Goal: Navigation & Orientation: Find specific page/section

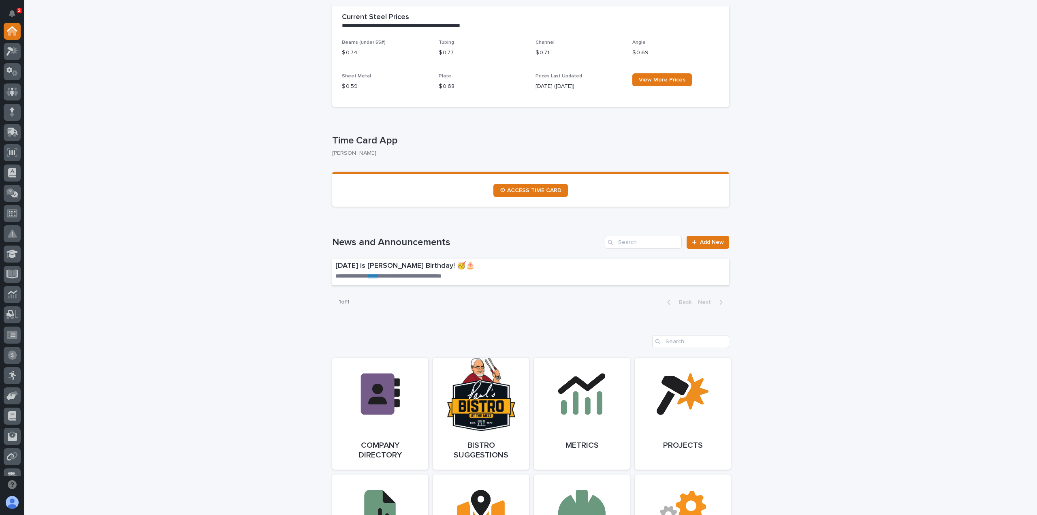
scroll to position [445, 0]
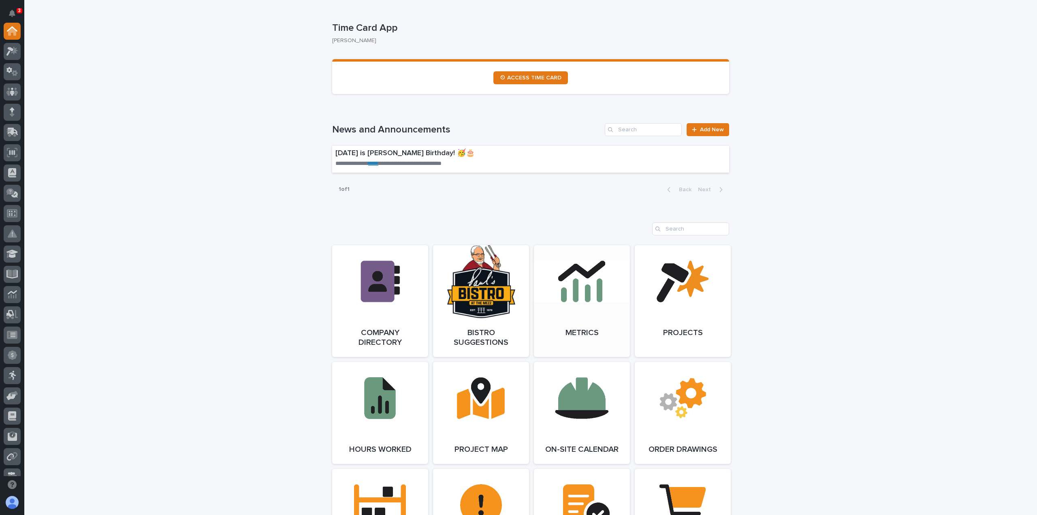
click at [563, 260] on link "Open Link" at bounding box center [582, 301] width 96 height 112
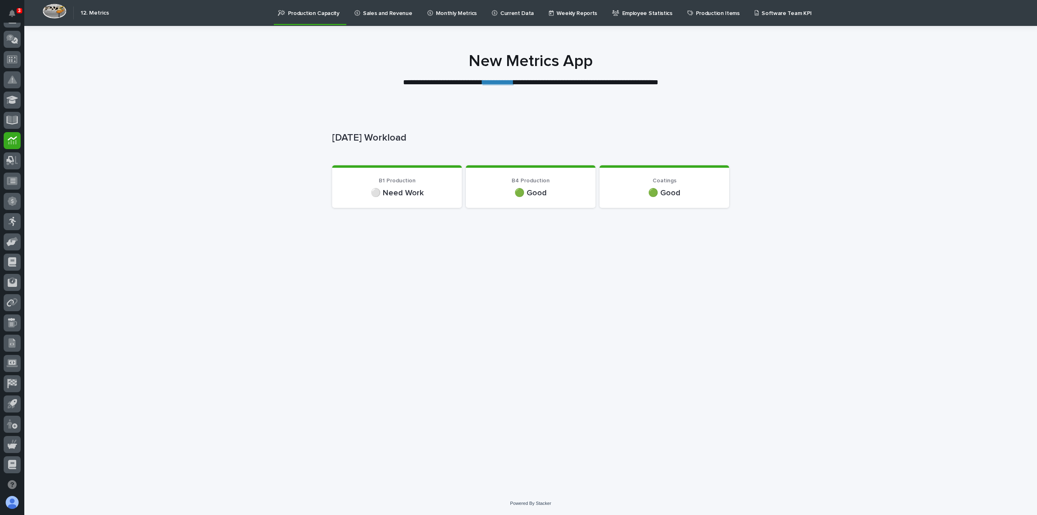
click at [378, 14] on p "Sales and Revenue" at bounding box center [387, 8] width 49 height 17
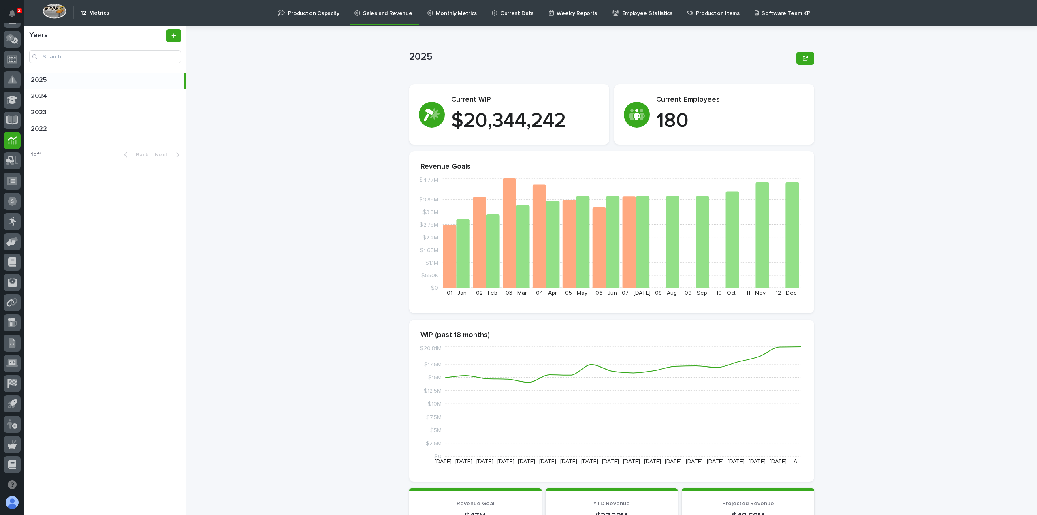
click at [445, 13] on p "Monthly Metrics" at bounding box center [456, 8] width 41 height 17
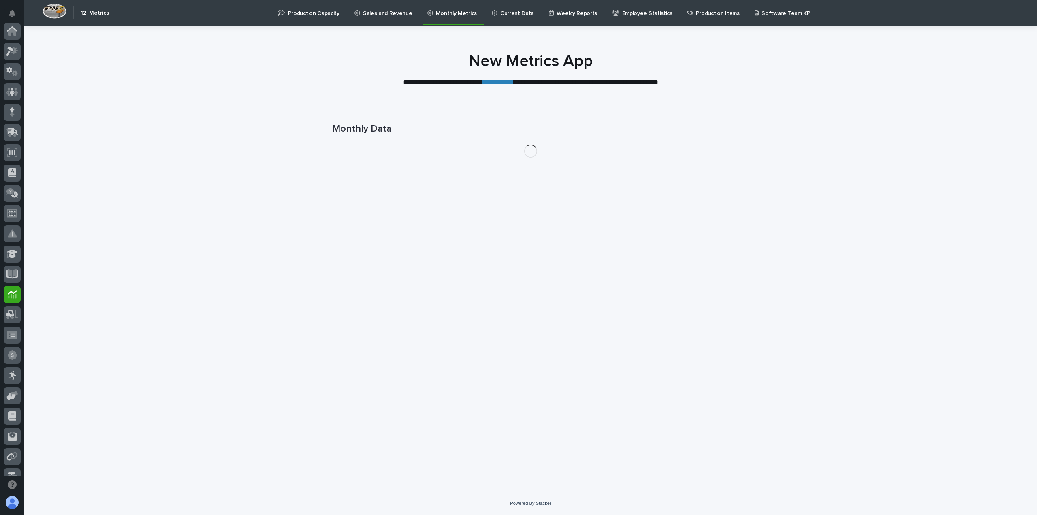
scroll to position [154, 0]
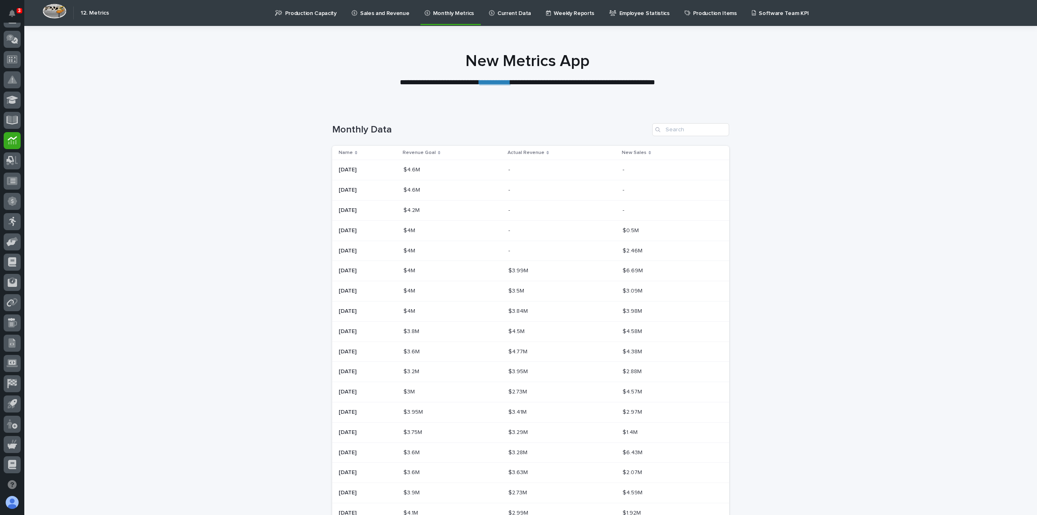
click at [388, 15] on p "Sales and Revenue" at bounding box center [384, 8] width 49 height 17
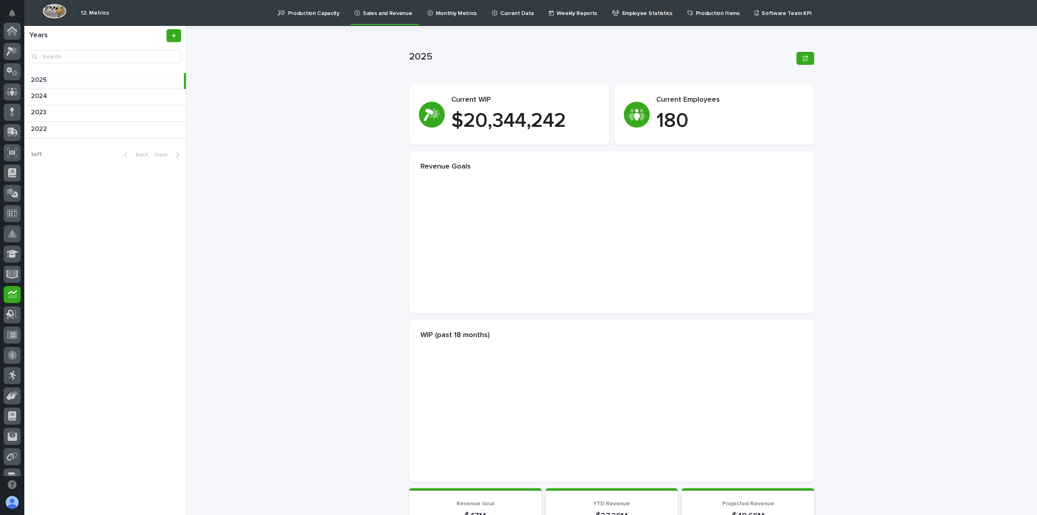
scroll to position [154, 0]
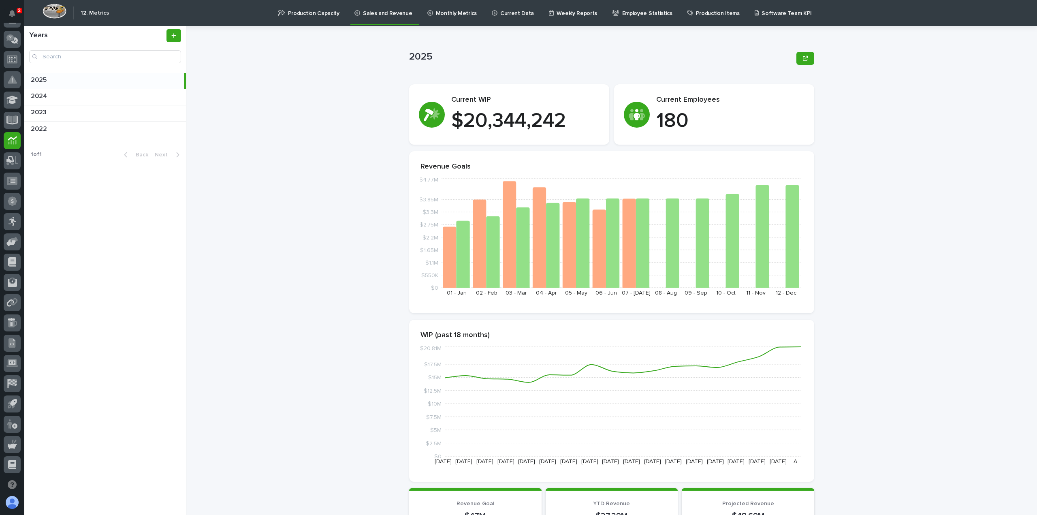
click at [509, 14] on p "Current Data" at bounding box center [517, 8] width 34 height 17
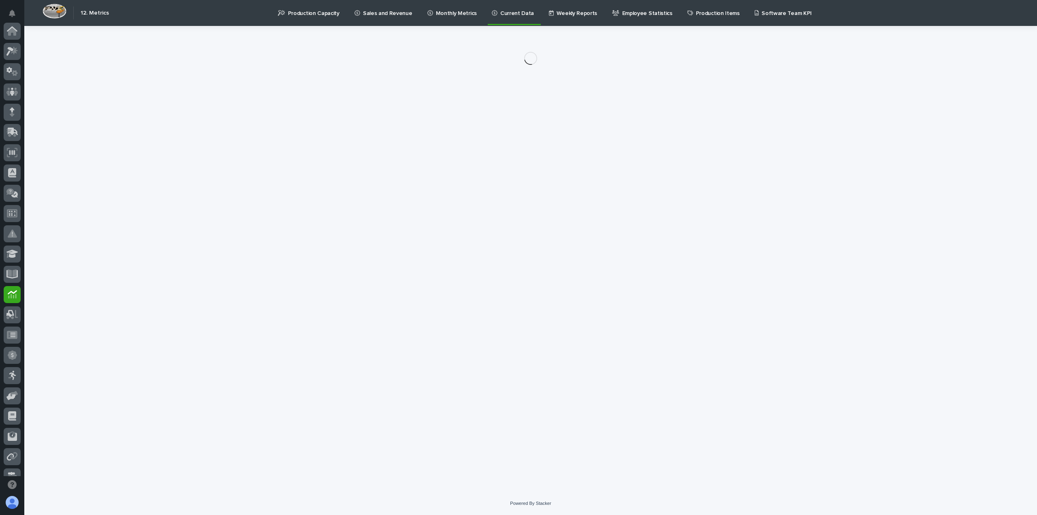
scroll to position [154, 0]
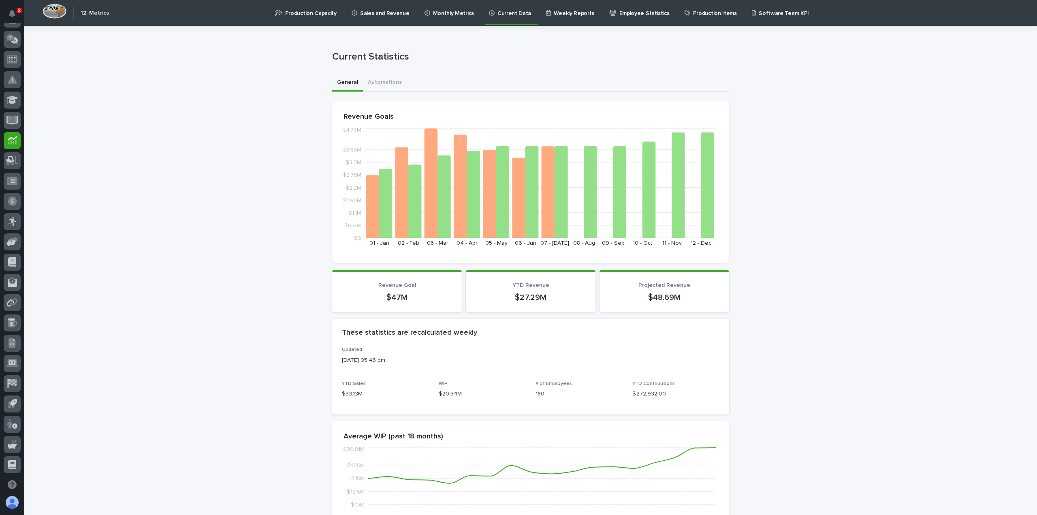
click at [619, 12] on p "Employee Statistics" at bounding box center [644, 8] width 50 height 17
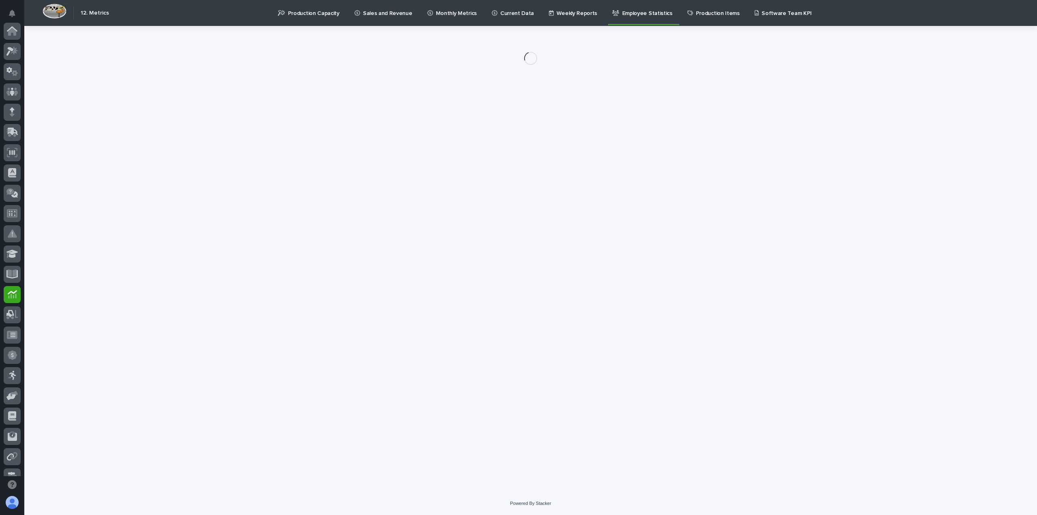
scroll to position [154, 0]
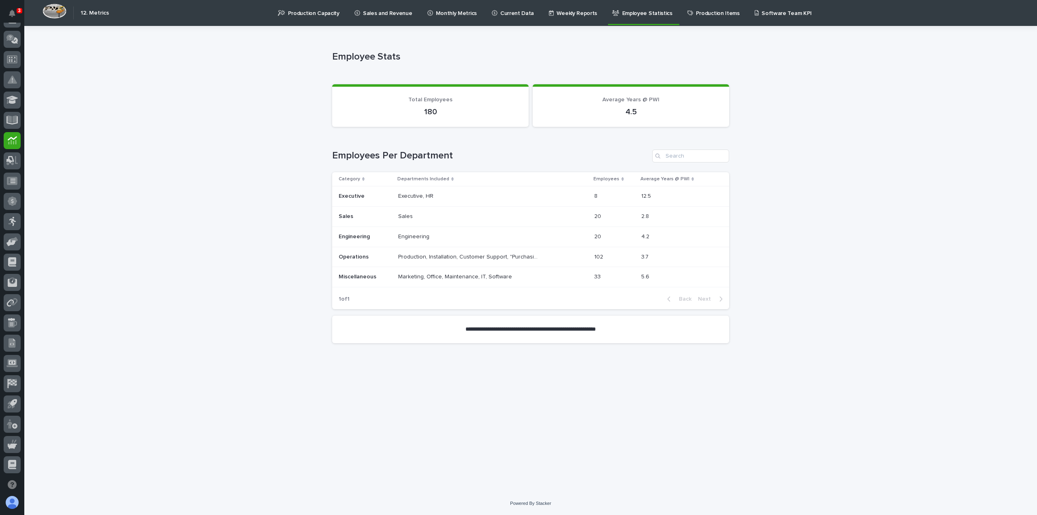
click at [696, 10] on p "Production Items" at bounding box center [718, 8] width 44 height 17
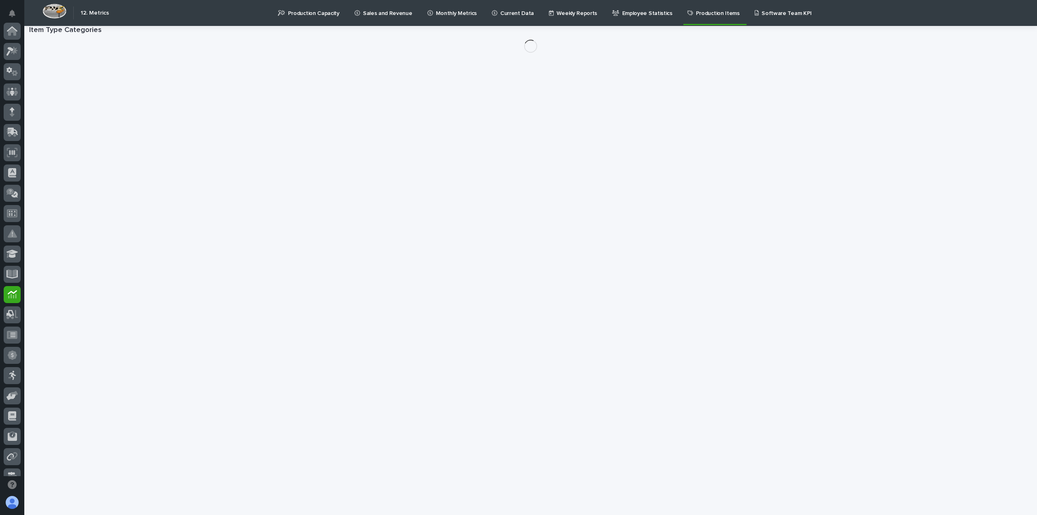
scroll to position [154, 0]
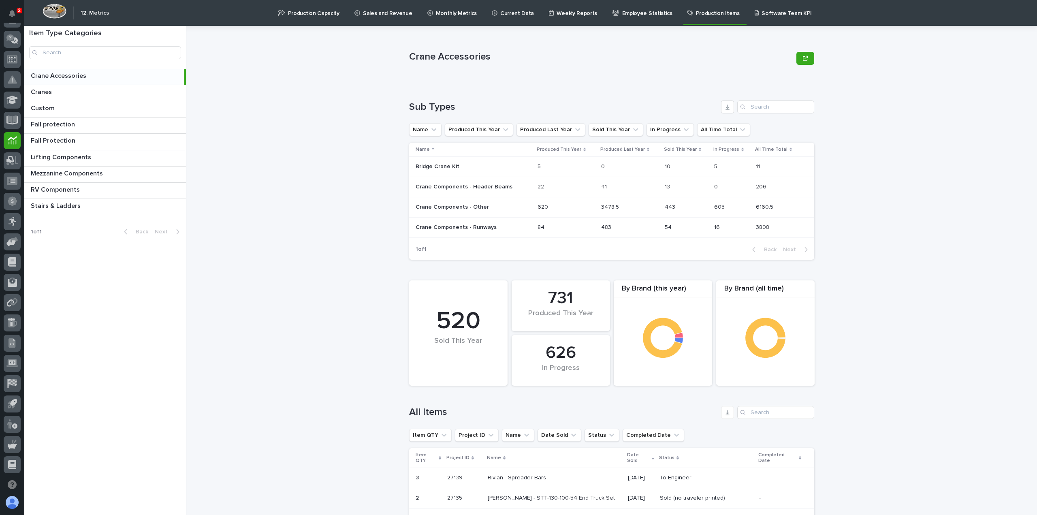
click at [761, 15] on p "Software Team KPI" at bounding box center [786, 8] width 50 height 17
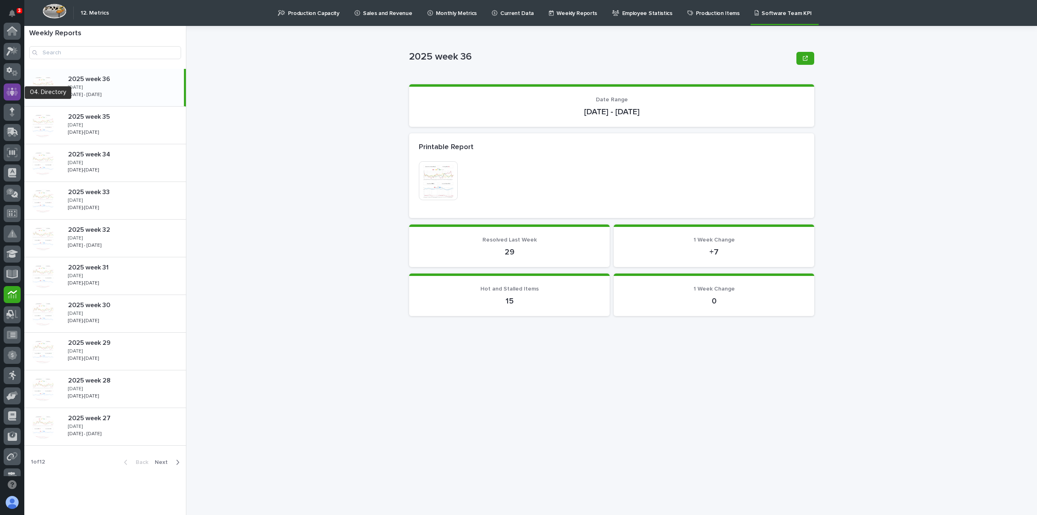
click at [15, 94] on icon at bounding box center [12, 91] width 12 height 8
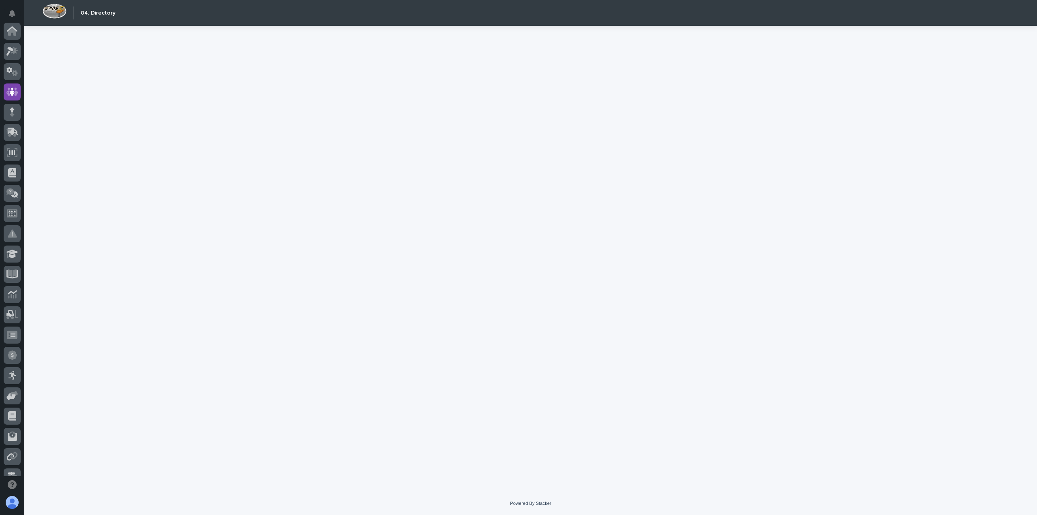
scroll to position [61, 0]
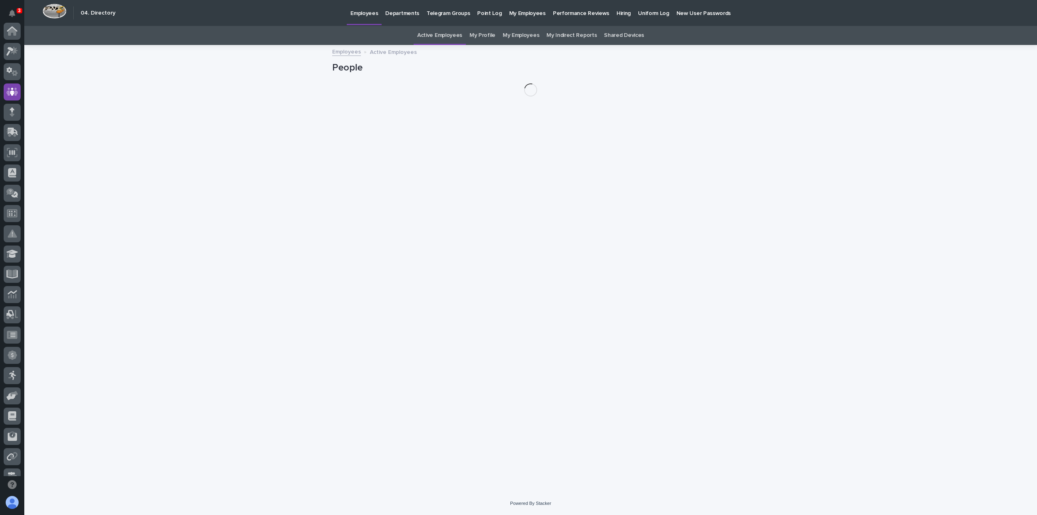
scroll to position [61, 0]
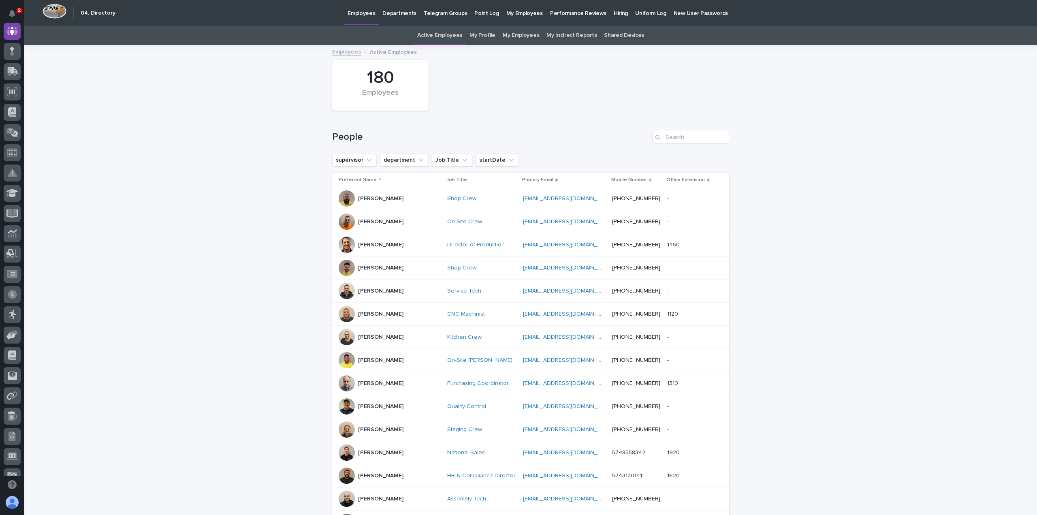
click at [485, 39] on link "My Profile" at bounding box center [482, 35] width 26 height 19
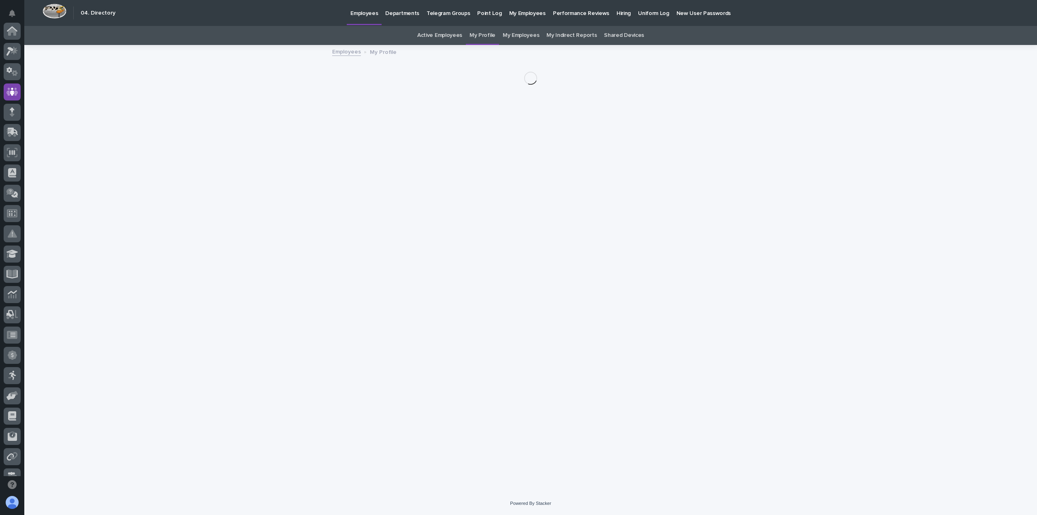
scroll to position [61, 0]
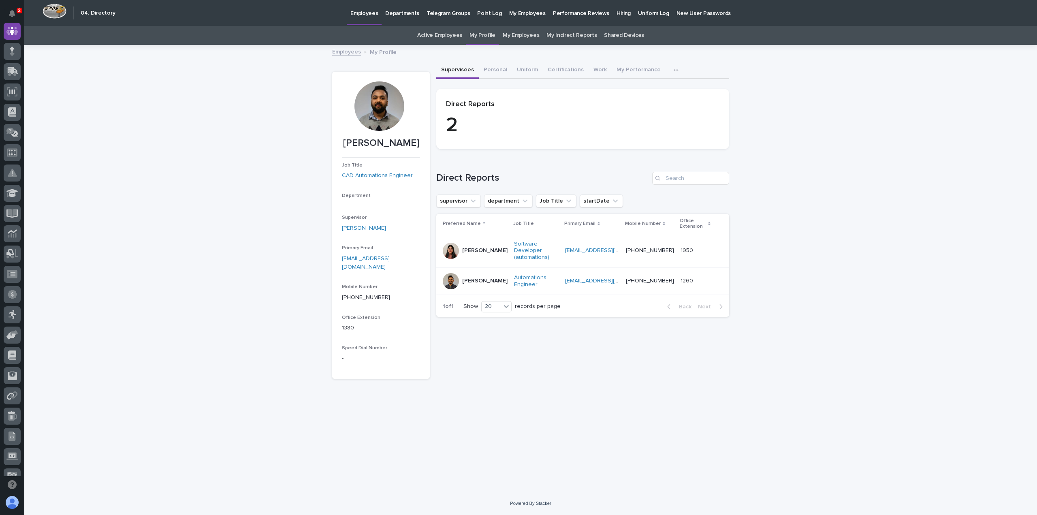
click at [453, 38] on link "Active Employees" at bounding box center [439, 35] width 45 height 19
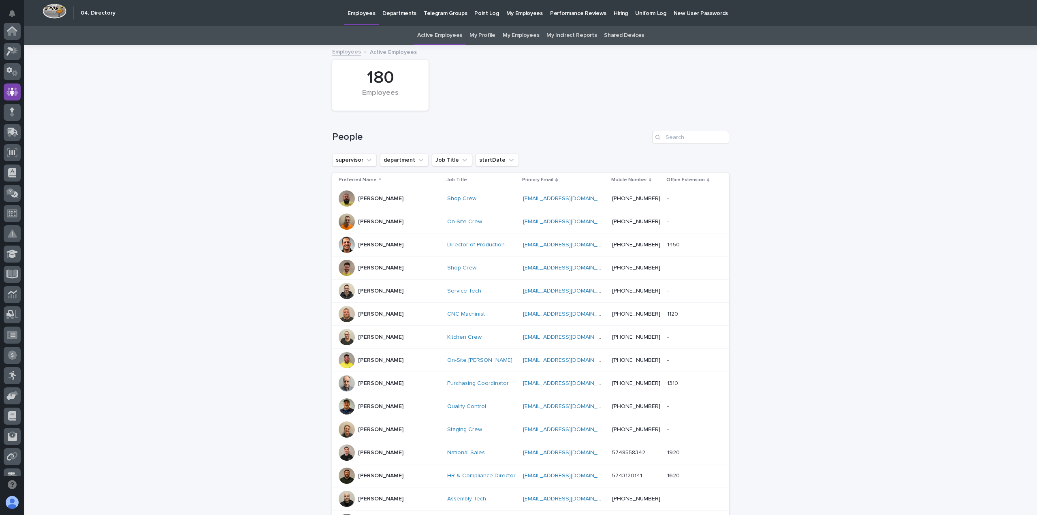
scroll to position [61, 0]
click at [384, 10] on p "Departments" at bounding box center [399, 8] width 34 height 17
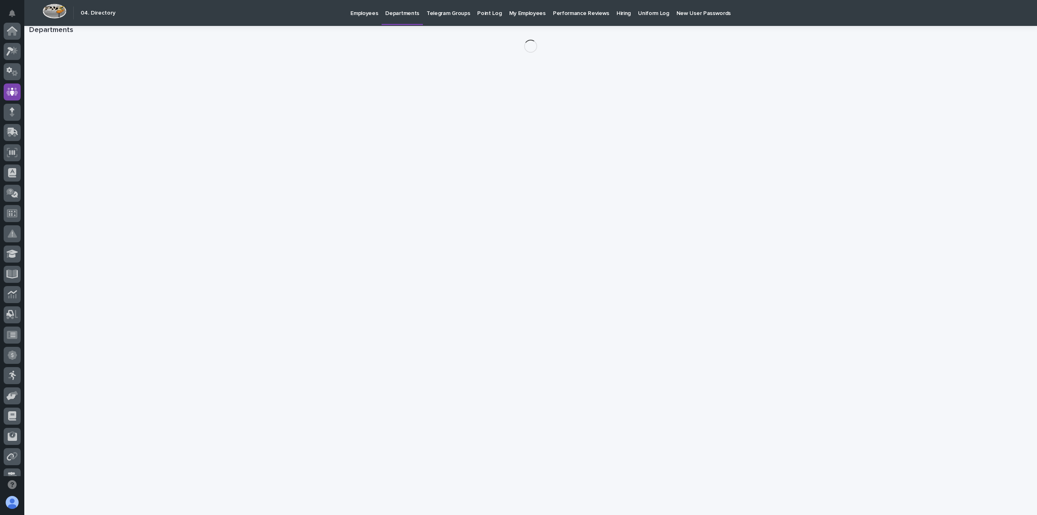
scroll to position [61, 0]
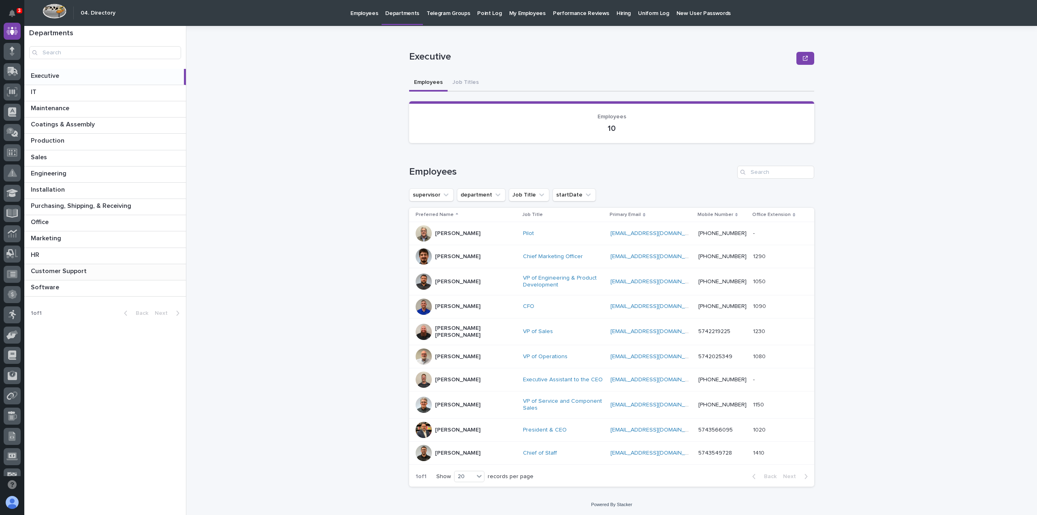
click at [72, 274] on div "Customer Support Customer Support" at bounding box center [105, 272] width 162 height 16
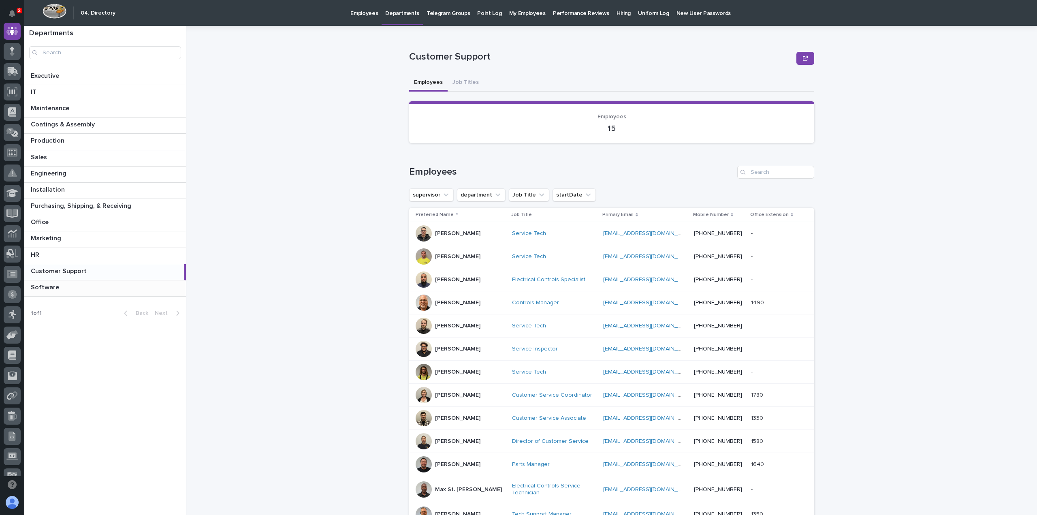
click at [63, 284] on p at bounding box center [107, 287] width 152 height 8
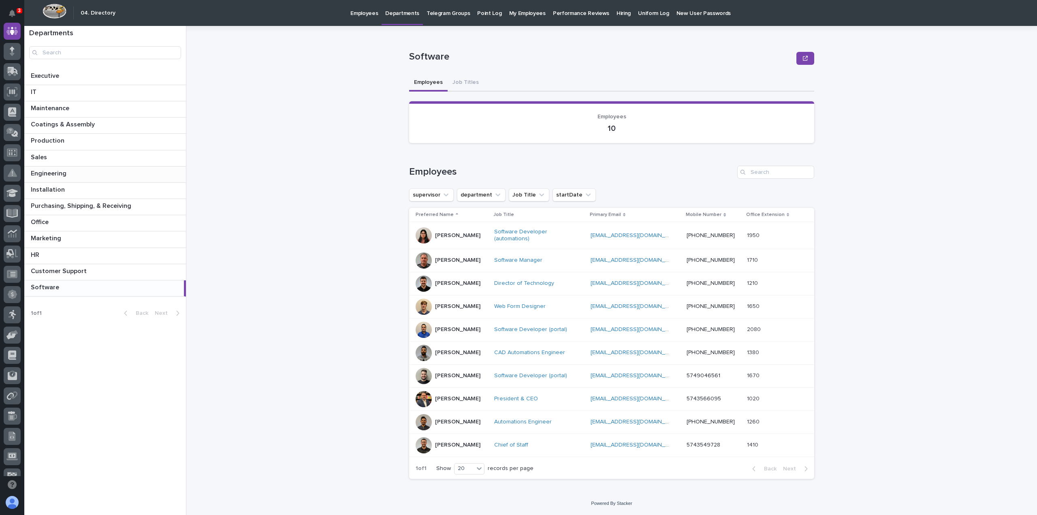
click at [82, 174] on p at bounding box center [107, 174] width 152 height 8
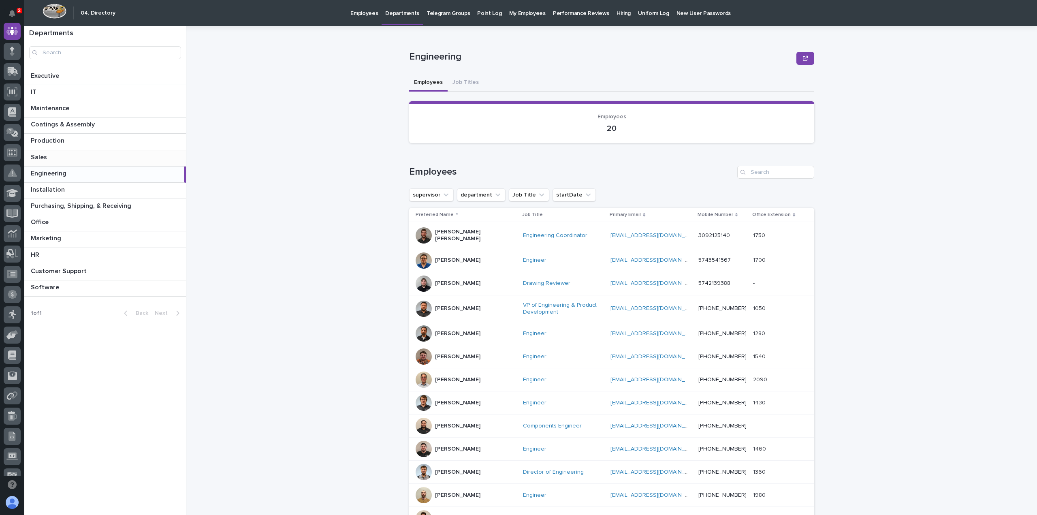
click at [41, 154] on p "Sales" at bounding box center [40, 156] width 18 height 9
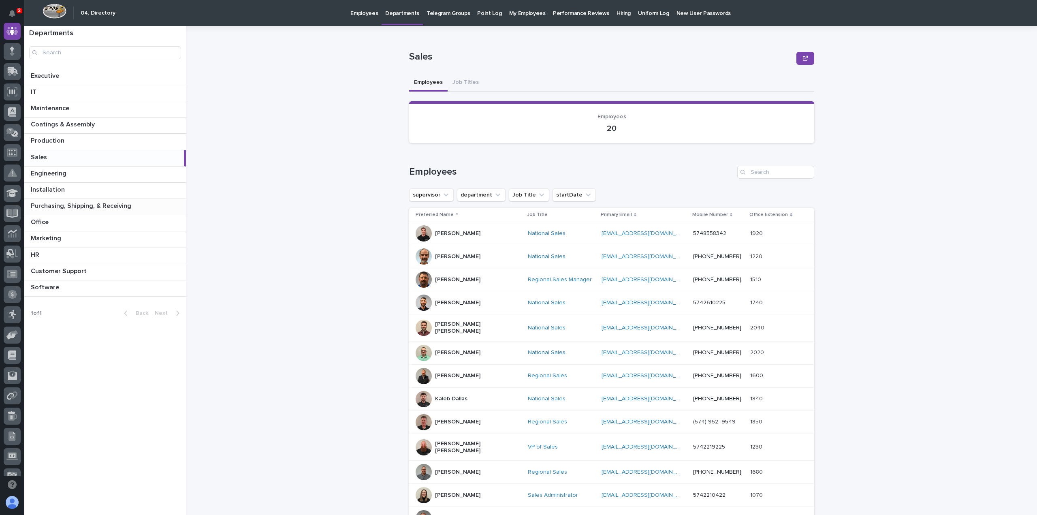
click at [78, 208] on p "Purchasing, Shipping, & Receiving" at bounding box center [82, 204] width 102 height 9
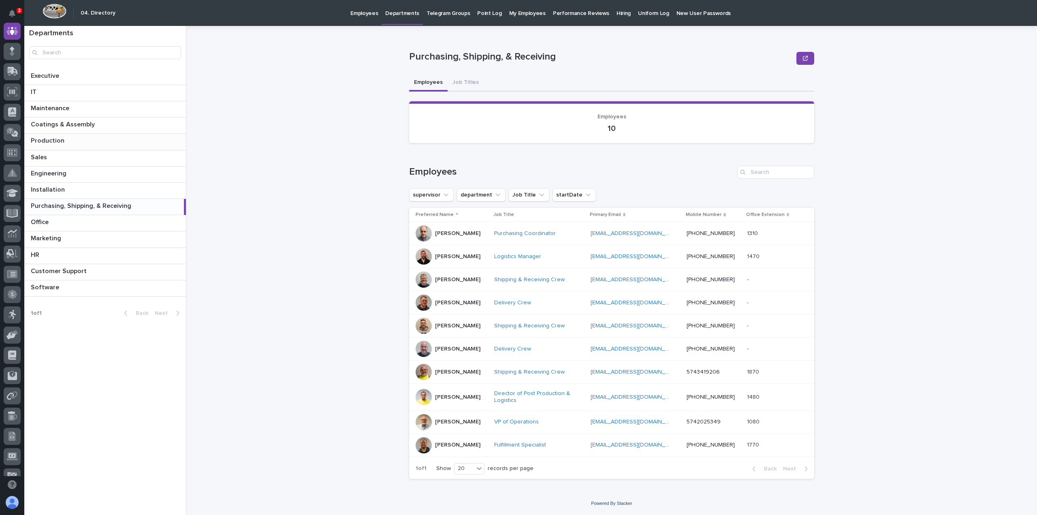
click at [53, 140] on p "Production" at bounding box center [48, 139] width 35 height 9
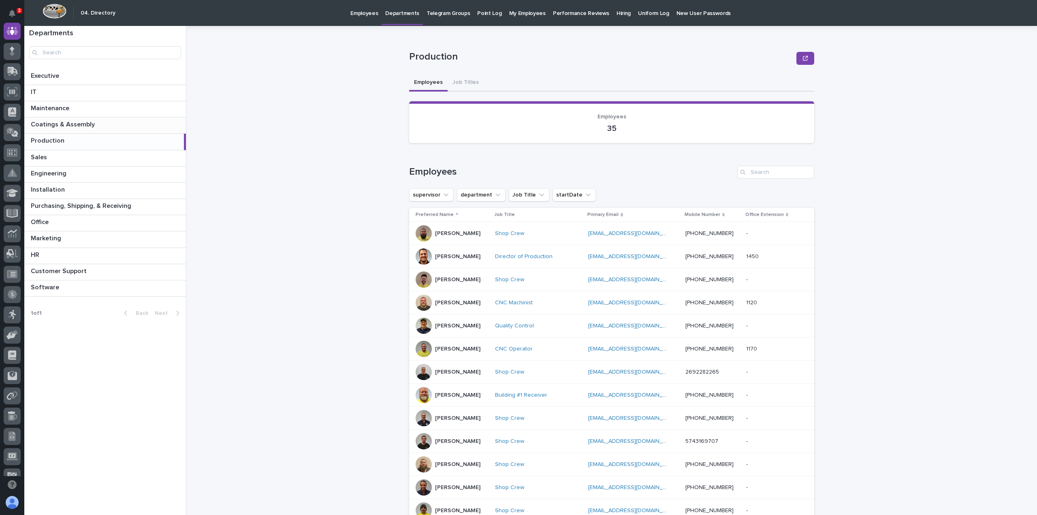
click at [54, 126] on p "Coatings & Assembly" at bounding box center [64, 123] width 66 height 9
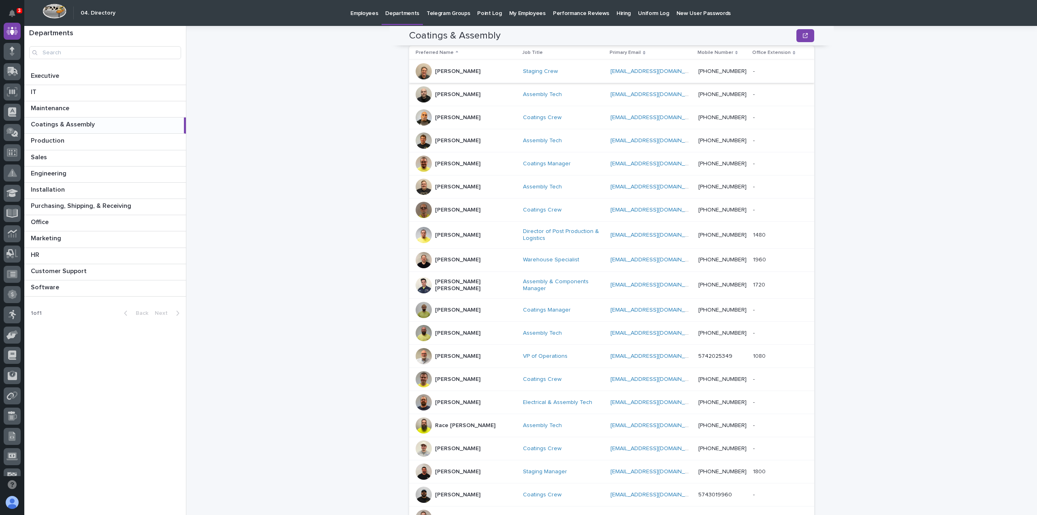
scroll to position [225, 0]
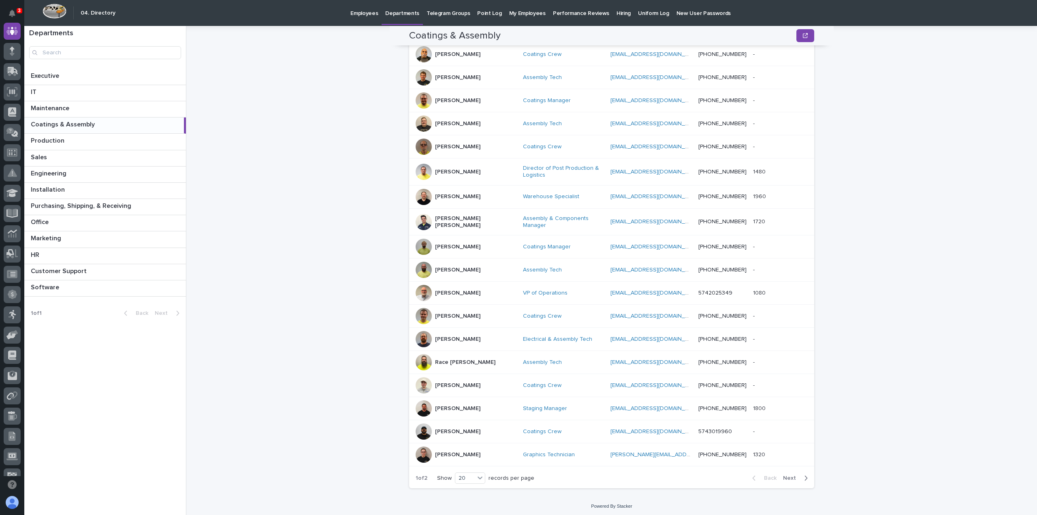
click at [360, 14] on p "Employees" at bounding box center [364, 8] width 28 height 17
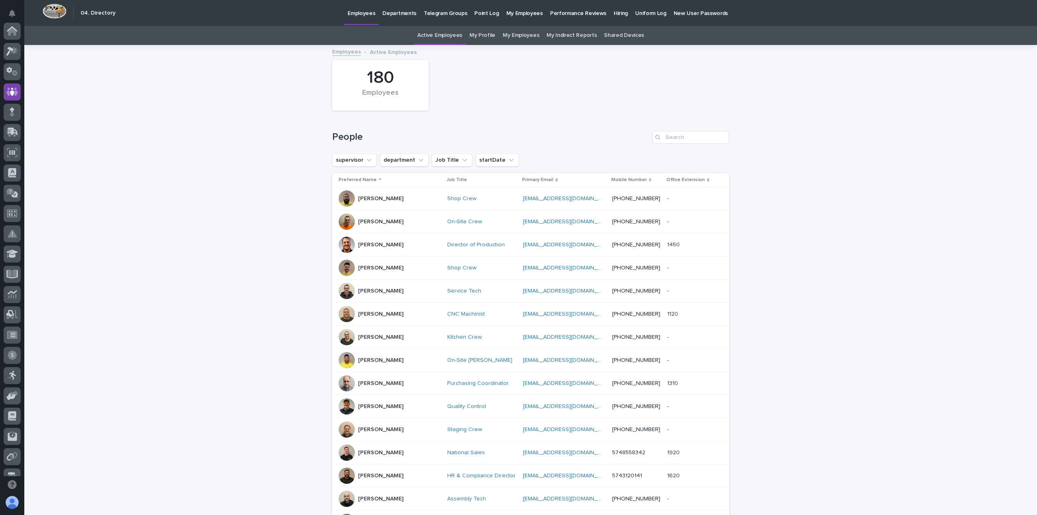
scroll to position [61, 0]
click at [479, 35] on link "My Profile" at bounding box center [482, 35] width 26 height 19
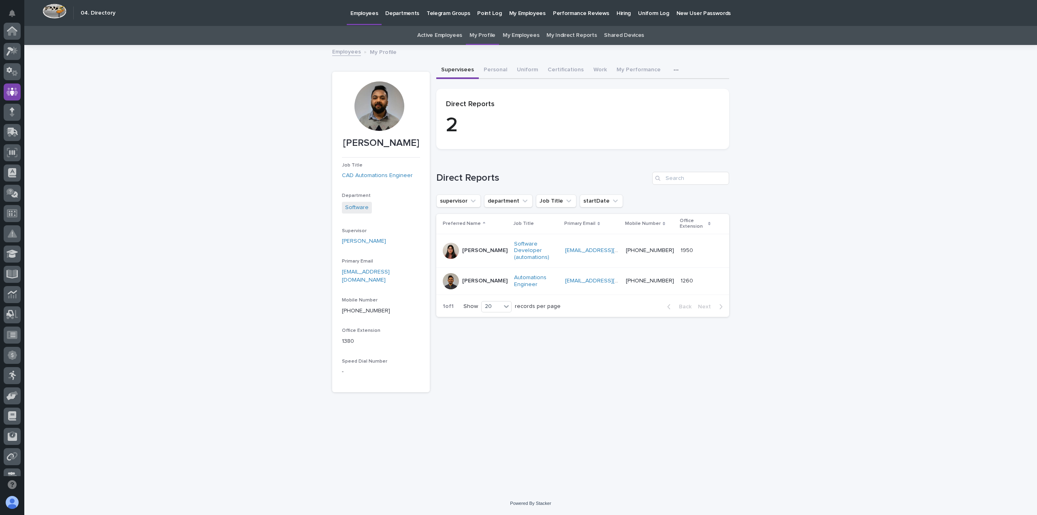
scroll to position [61, 0]
click at [637, 66] on button "My Performance" at bounding box center [638, 70] width 54 height 17
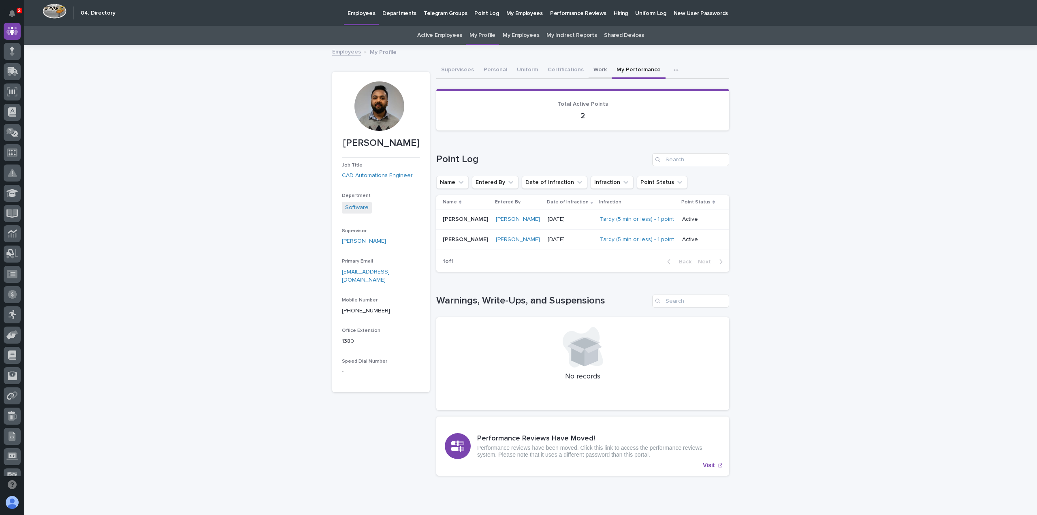
click at [591, 68] on button "Work" at bounding box center [599, 70] width 23 height 17
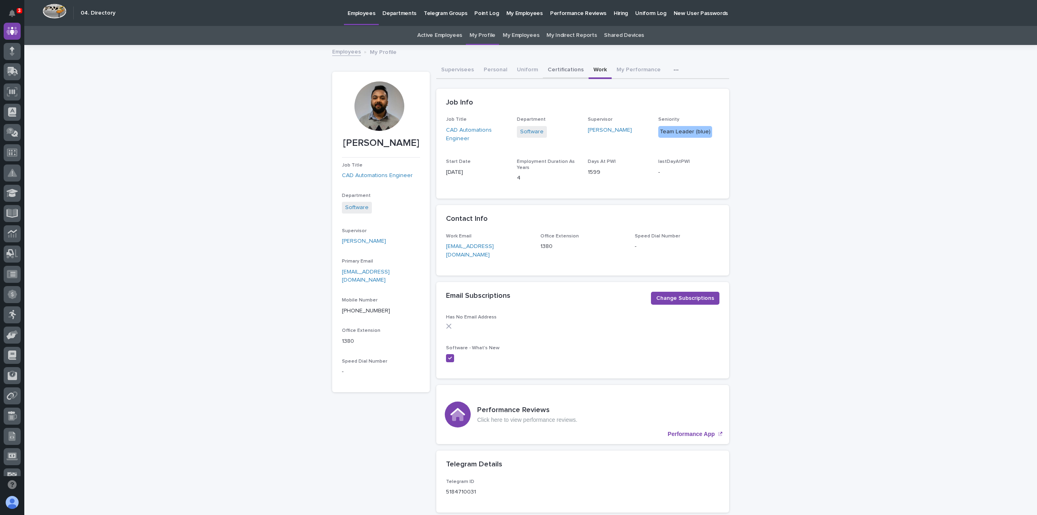
click at [556, 71] on button "Certifications" at bounding box center [566, 70] width 46 height 17
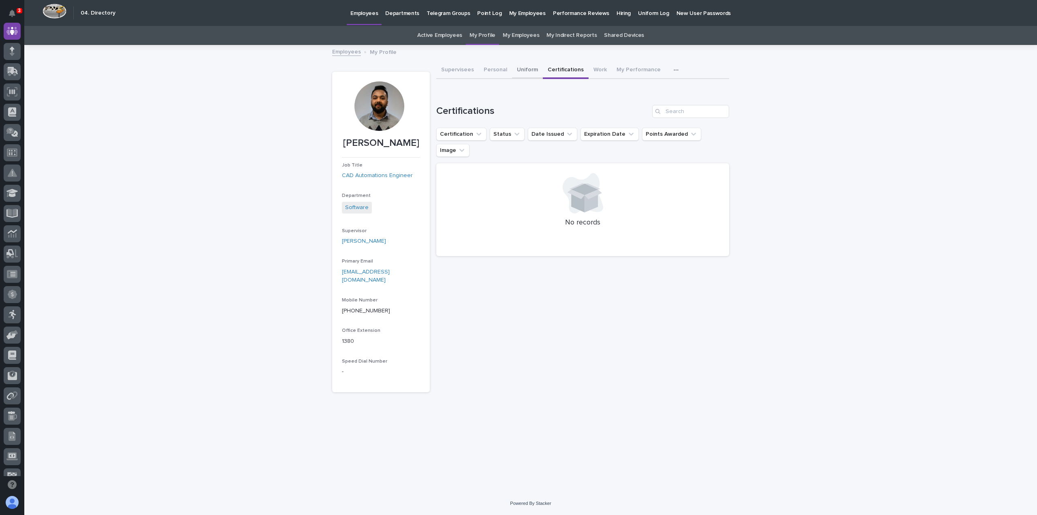
click at [518, 68] on button "Uniform" at bounding box center [527, 70] width 31 height 17
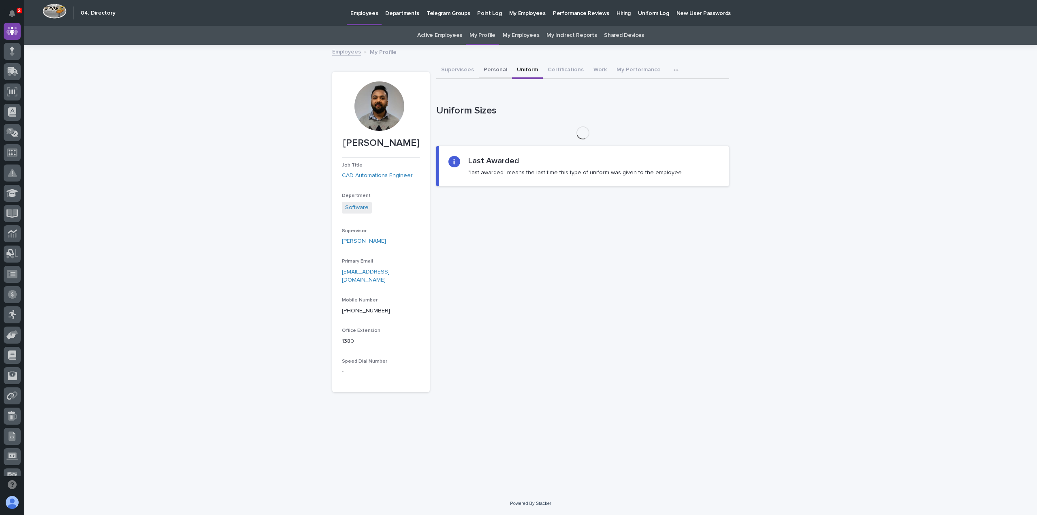
click at [493, 67] on button "Personal" at bounding box center [495, 70] width 33 height 17
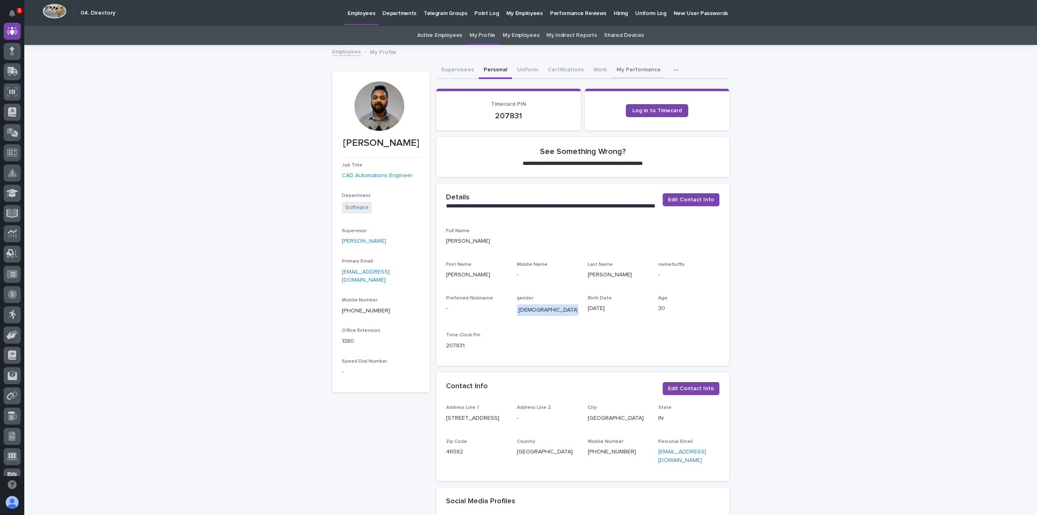
click at [634, 74] on button "My Performance" at bounding box center [638, 70] width 54 height 17
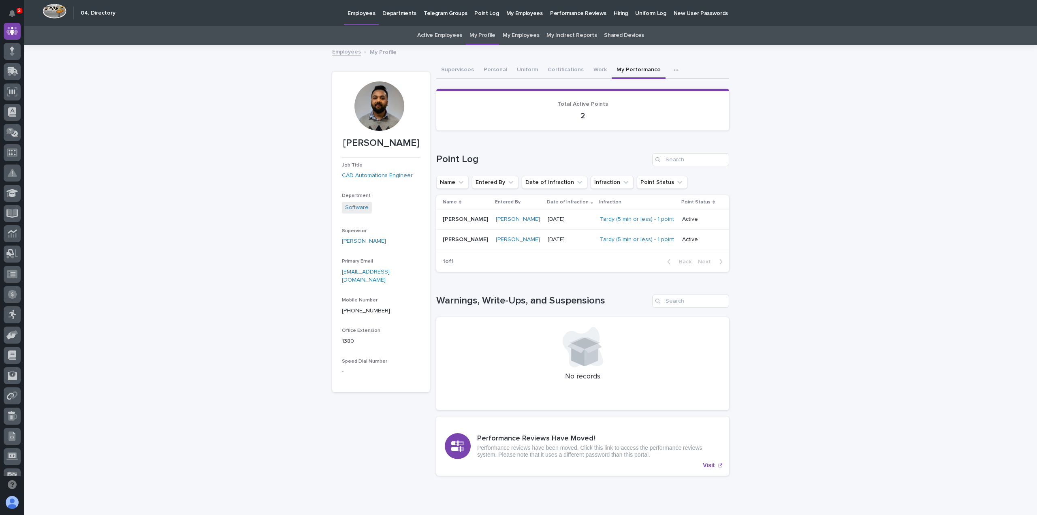
click at [673, 70] on div "button" at bounding box center [677, 70] width 8 height 6
click at [631, 91] on span "Assessment Plaque" at bounding box center [644, 91] width 51 height 6
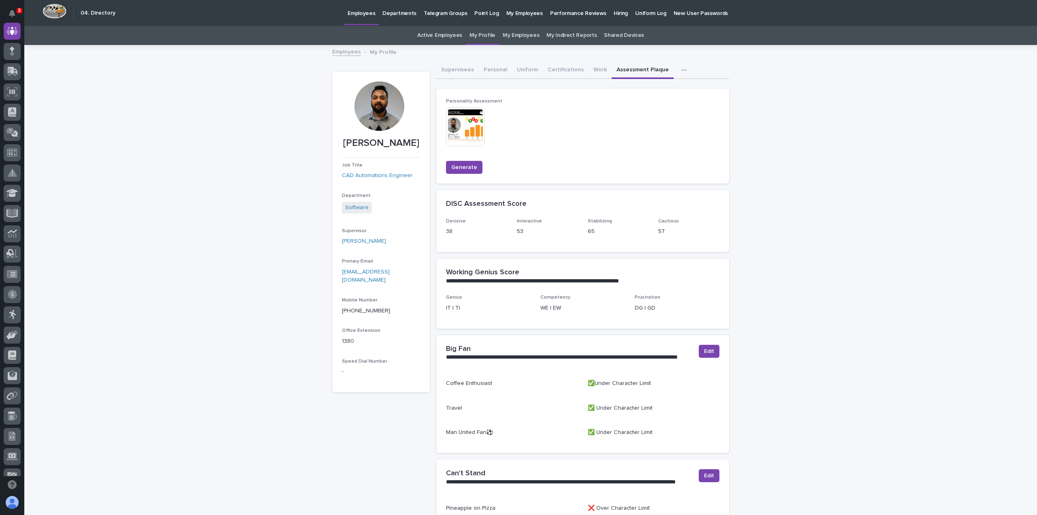
click at [461, 118] on img at bounding box center [465, 126] width 39 height 39
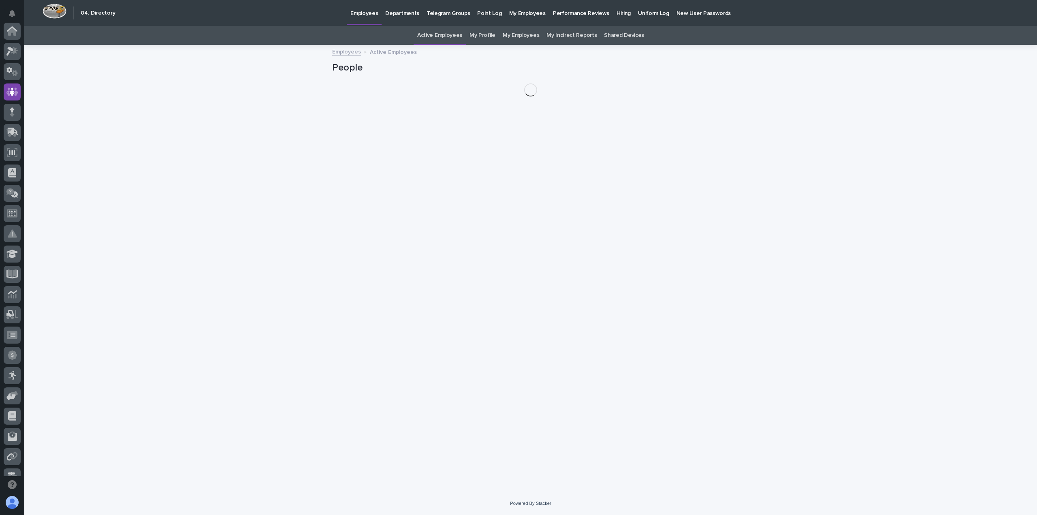
scroll to position [61, 0]
